Goal: Information Seeking & Learning: Check status

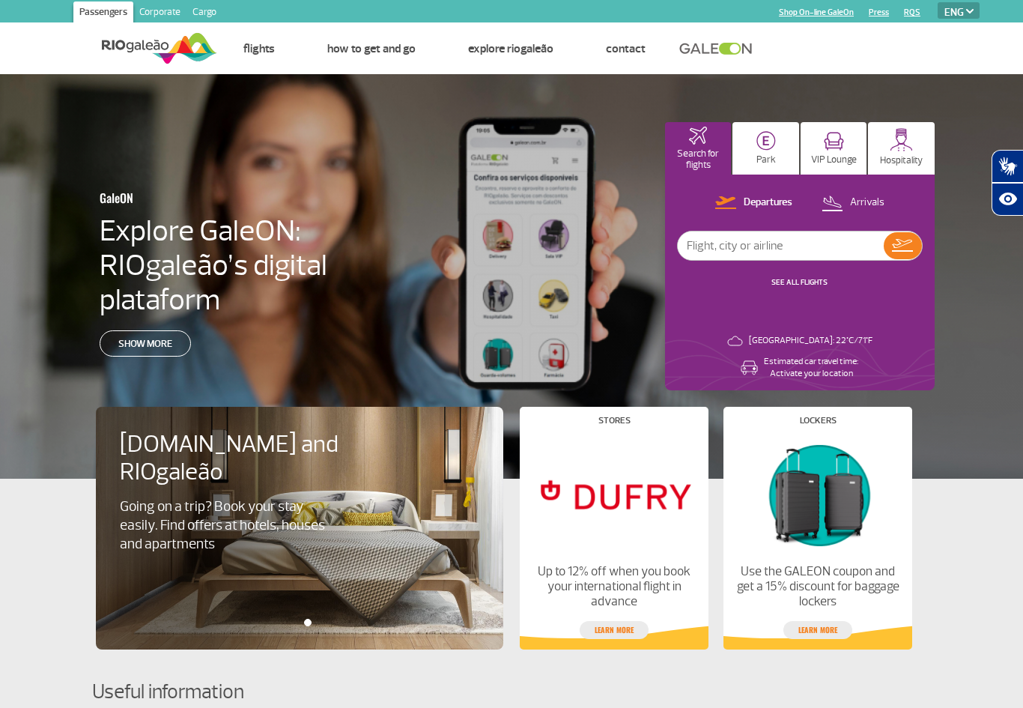
select select "en"
click at [835, 247] on input "text" at bounding box center [781, 245] width 206 height 28
type input "[GEOGRAPHIC_DATA]"
click at [906, 247] on img at bounding box center [902, 245] width 21 height 13
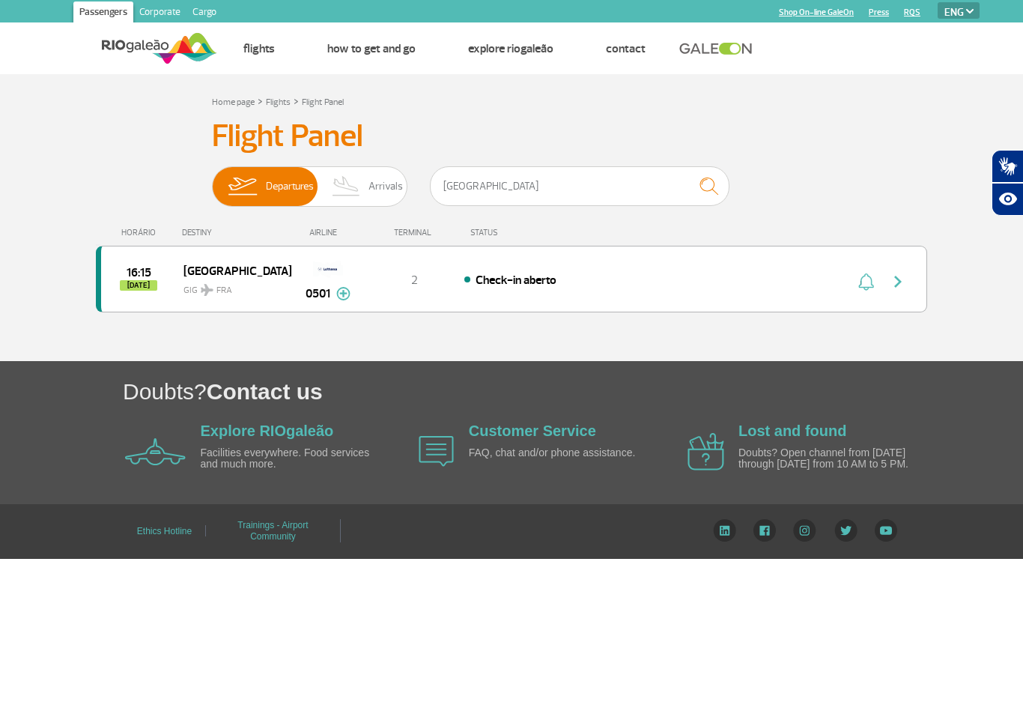
click at [900, 281] on img "button" at bounding box center [898, 282] width 18 height 18
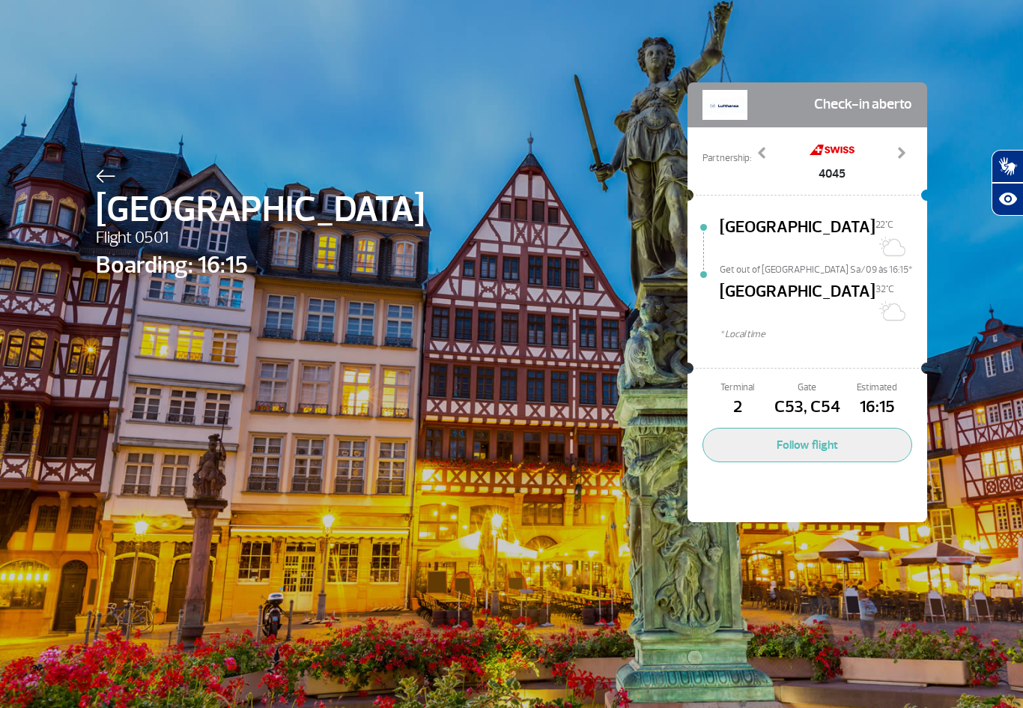
click at [874, 395] on span "16:15" at bounding box center [878, 407] width 70 height 25
click at [110, 180] on img at bounding box center [105, 175] width 19 height 13
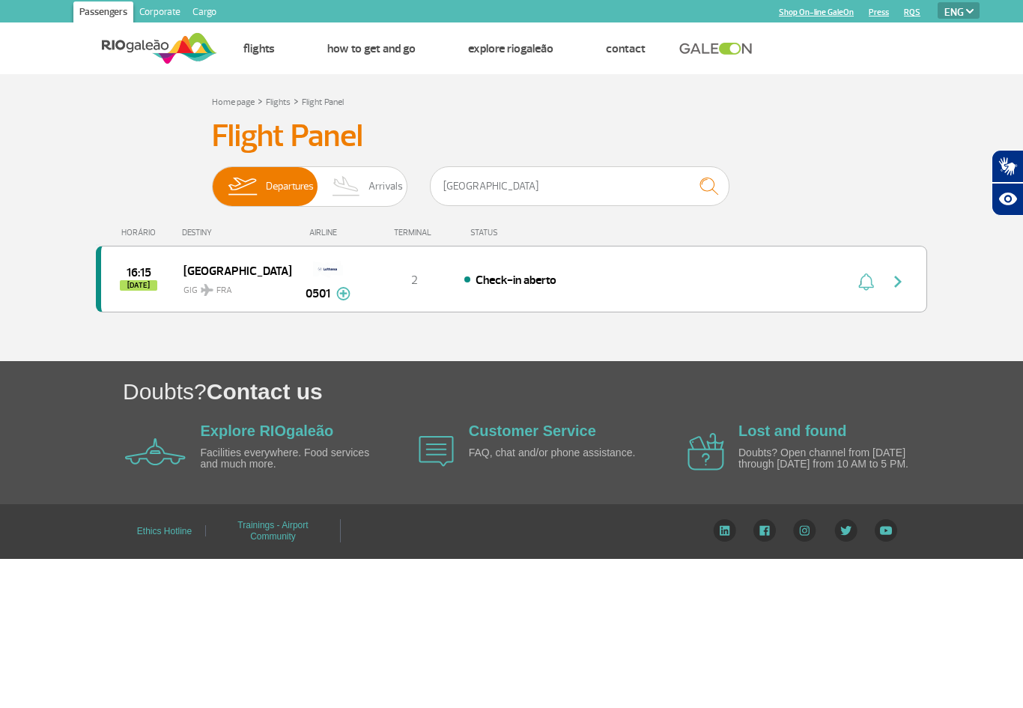
click at [261, 175] on img at bounding box center [242, 186] width 47 height 39
click at [212, 179] on input "Departures Arrivals" at bounding box center [212, 179] width 0 height 0
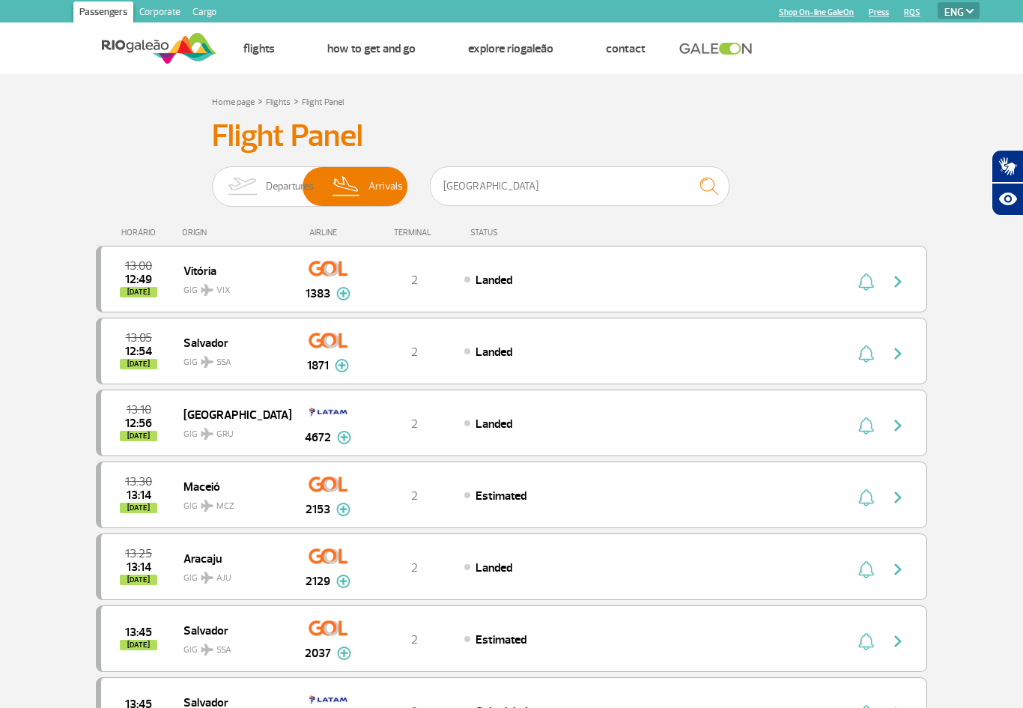
click at [266, 182] on img at bounding box center [242, 186] width 47 height 39
click at [212, 179] on input "Departures Arrivals" at bounding box center [212, 179] width 0 height 0
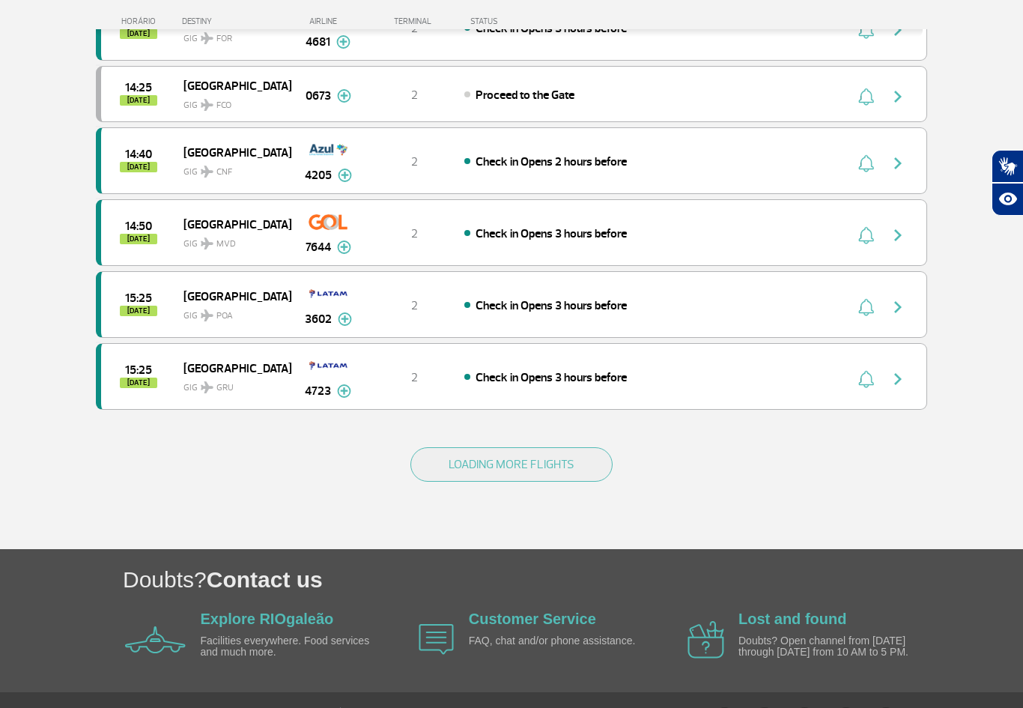
scroll to position [1284, 0]
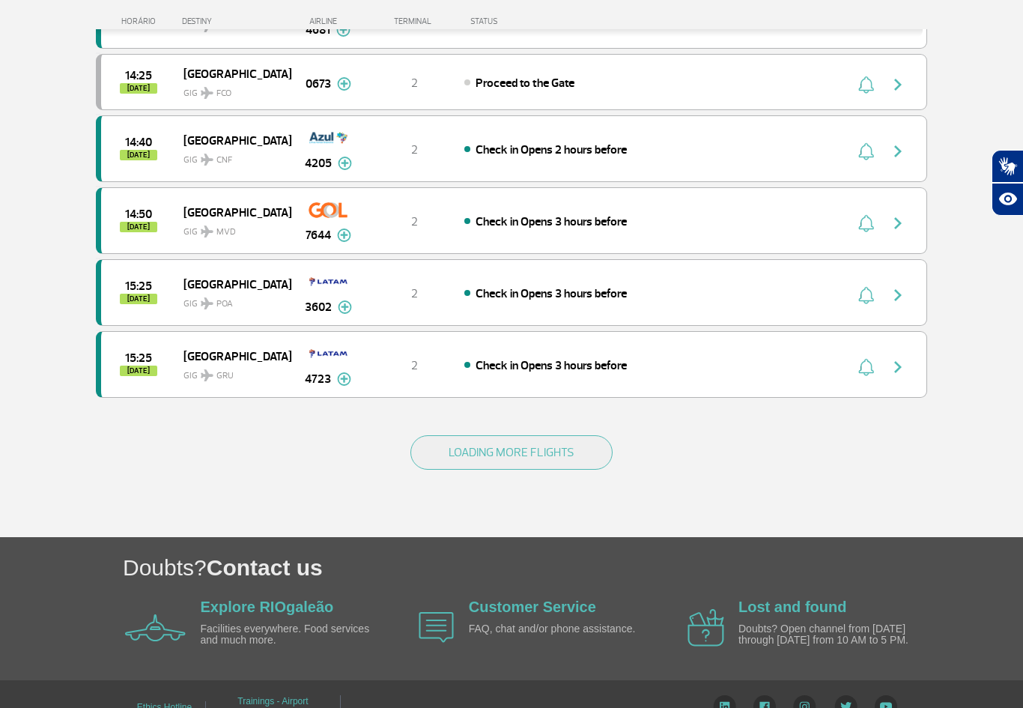
click at [536, 466] on button "LOADING MORE FLIGHTS" at bounding box center [511, 452] width 202 height 34
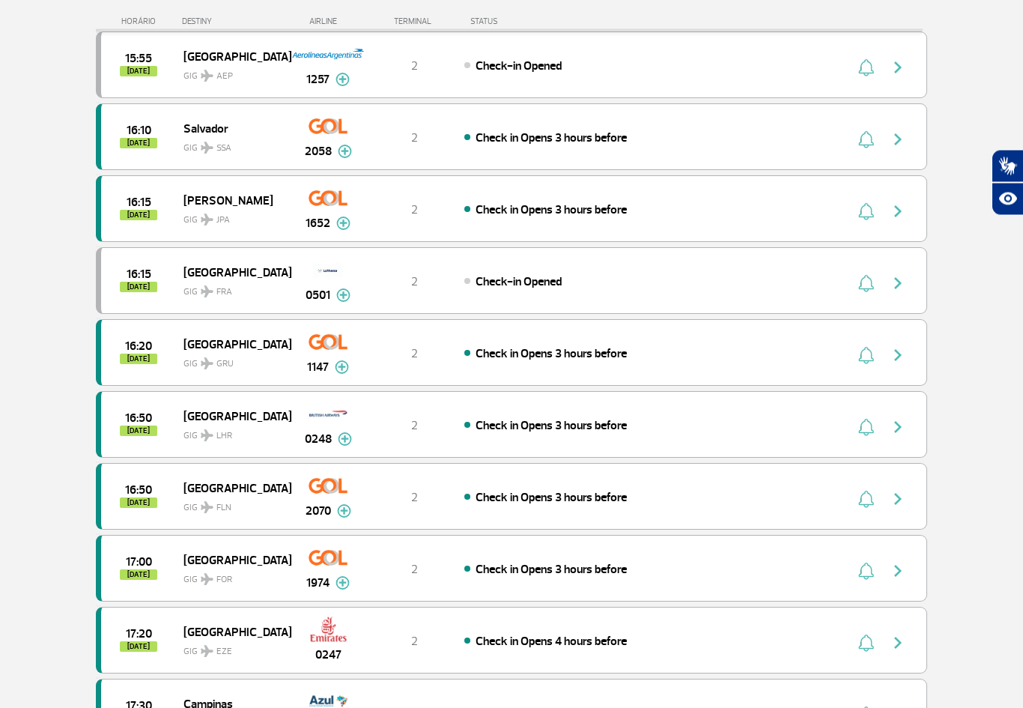
scroll to position [1799, 0]
click at [408, 273] on div "2" at bounding box center [415, 281] width 99 height 16
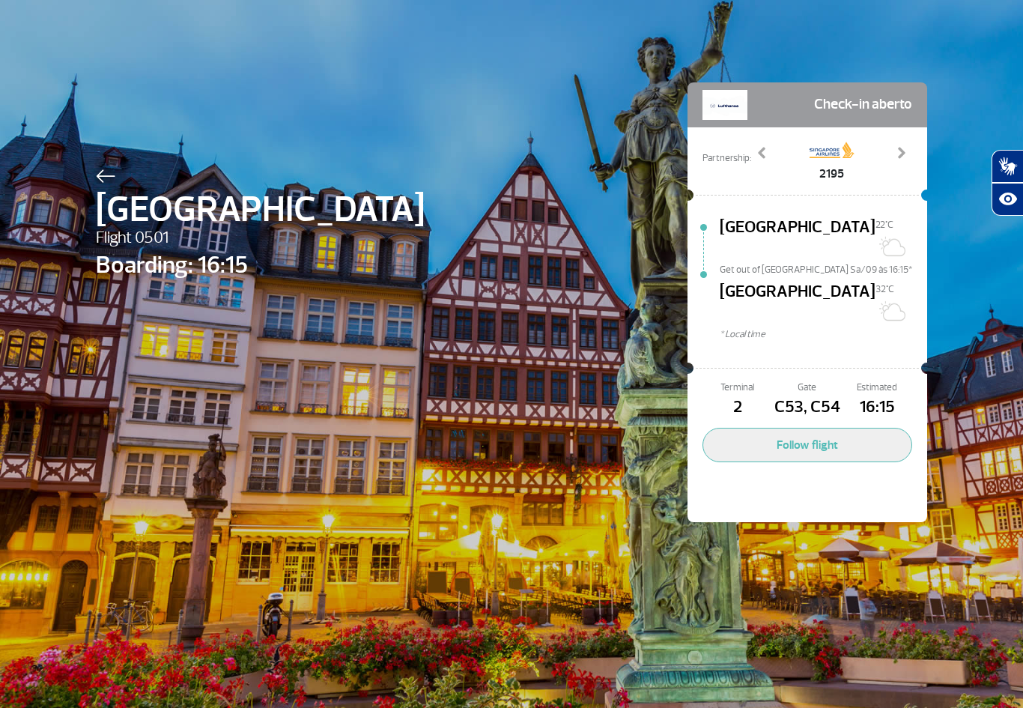
click at [851, 428] on button "Follow flight" at bounding box center [808, 445] width 210 height 34
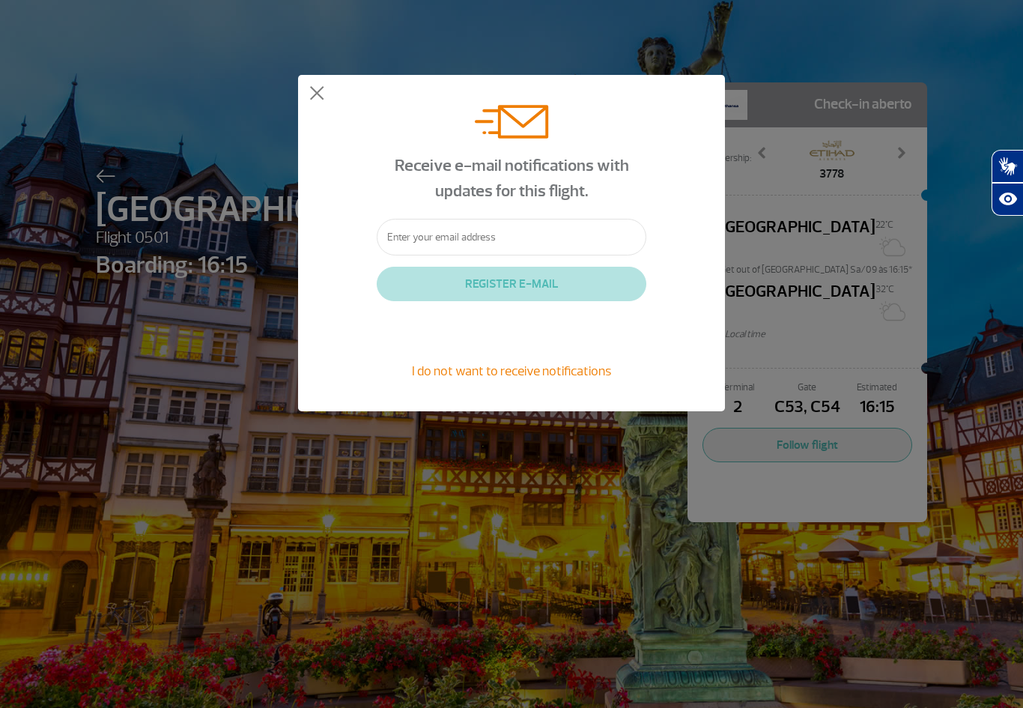
click at [309, 82] on div "Receive e-mail notifications with updates for this flight. REGISTER E-MAIL I do…" at bounding box center [511, 243] width 427 height 336
click at [316, 91] on button at bounding box center [316, 93] width 15 height 15
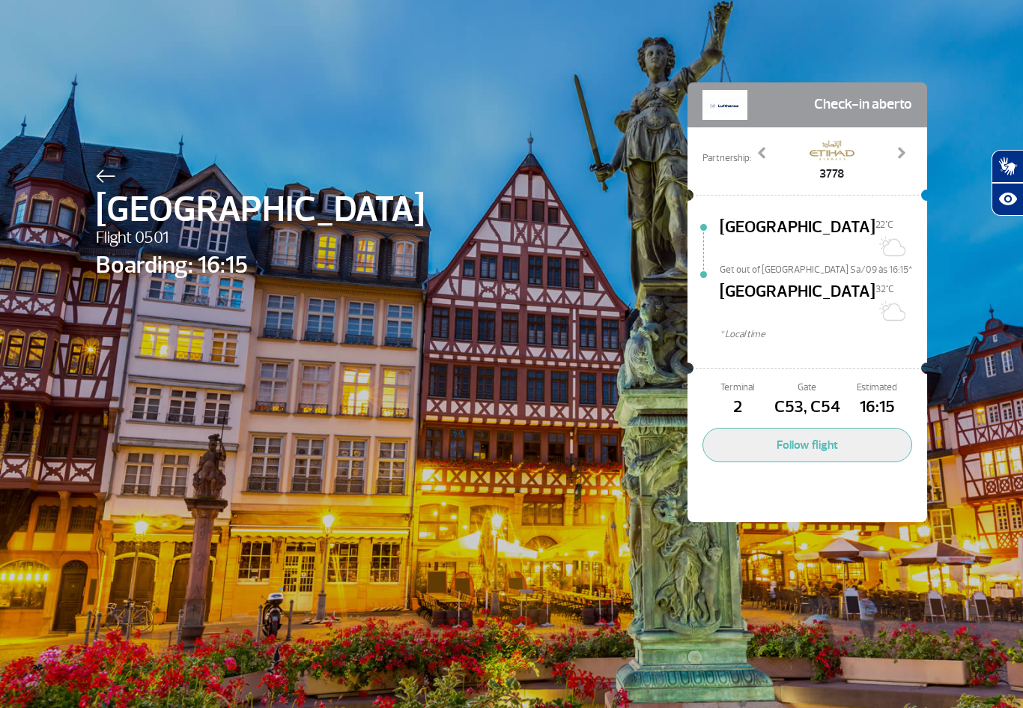
click at [318, 92] on button at bounding box center [316, 93] width 15 height 15
click at [457, 61] on div "Frankfurt Flight 0501 Boarding: 16:15 Check-in aberto Partnership: 2195 3778 40…" at bounding box center [512, 280] width 854 height 560
click at [908, 152] on span at bounding box center [901, 152] width 15 height 15
click at [897, 162] on link "Next" at bounding box center [901, 163] width 24 height 37
click at [901, 161] on link "Next" at bounding box center [901, 163] width 24 height 37
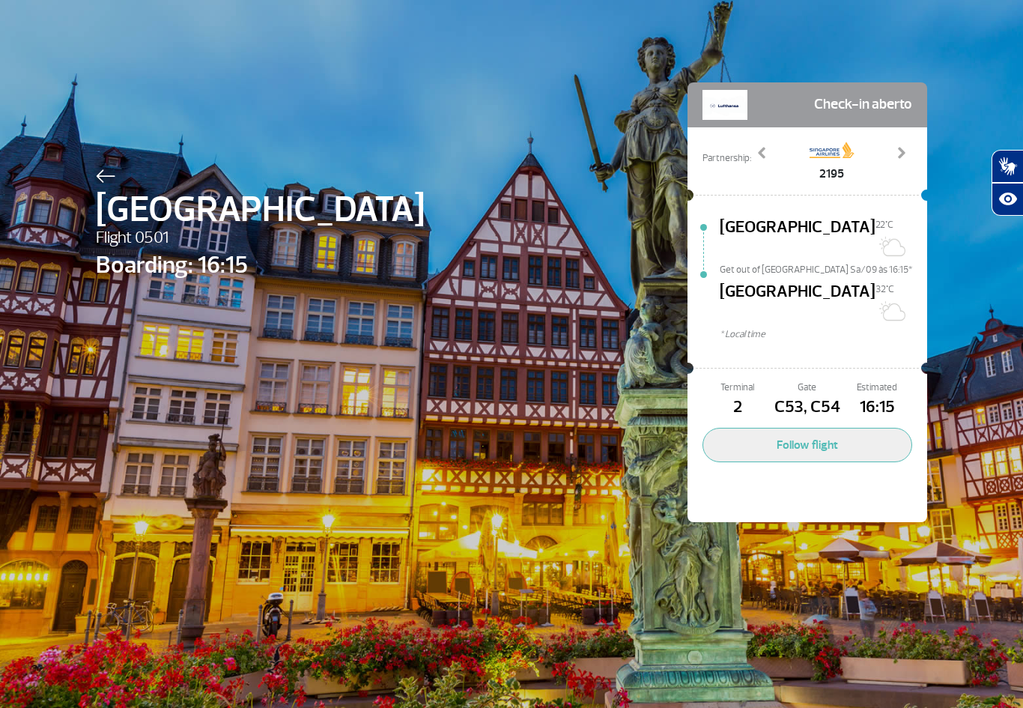
click at [901, 161] on link "Next" at bounding box center [901, 163] width 24 height 37
click at [901, 163] on link "Next" at bounding box center [901, 163] width 24 height 37
click at [663, 20] on div "Frankfurt Flight 0501 Boarding: 16:15 Check-in aberto Partnership: 2195 3778 40…" at bounding box center [512, 280] width 854 height 560
